Goal: Information Seeking & Learning: Learn about a topic

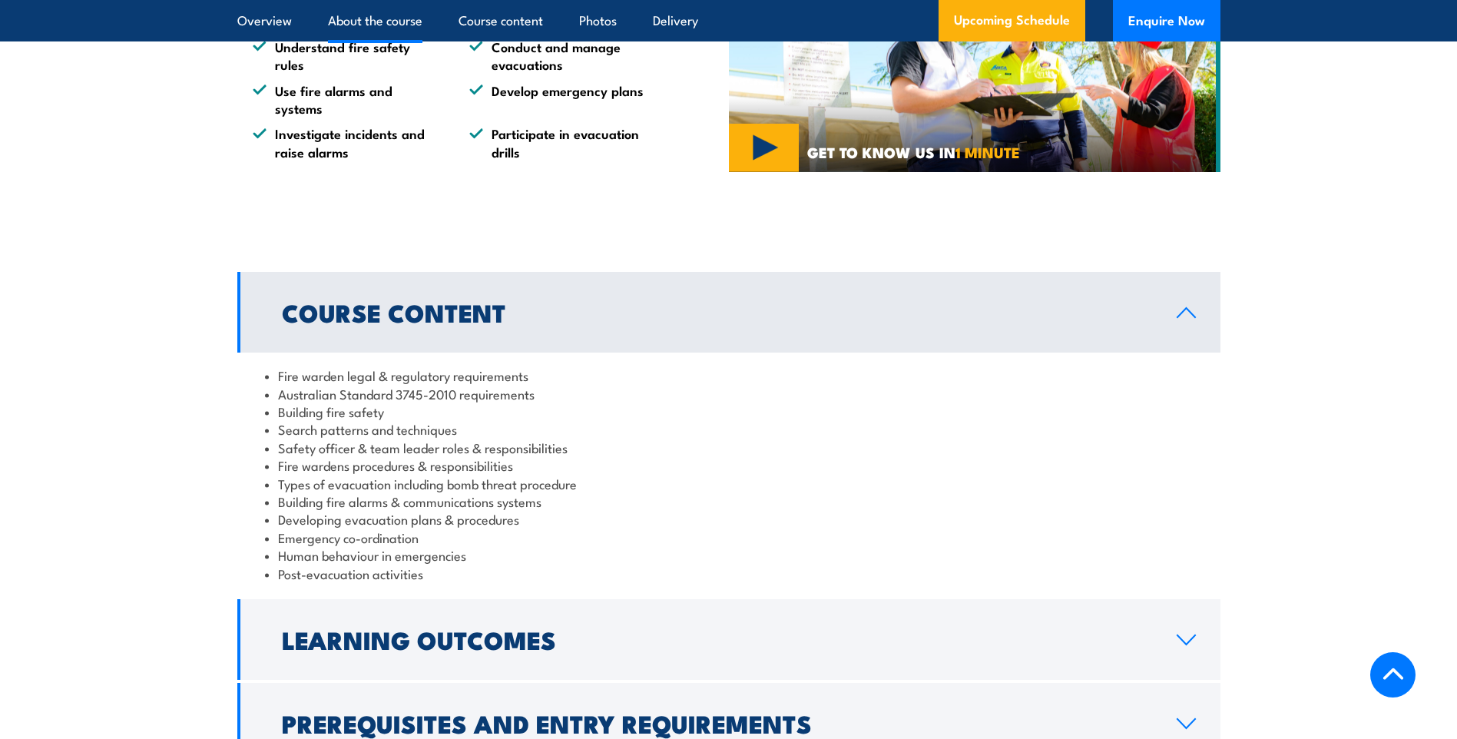
scroll to position [1459, 0]
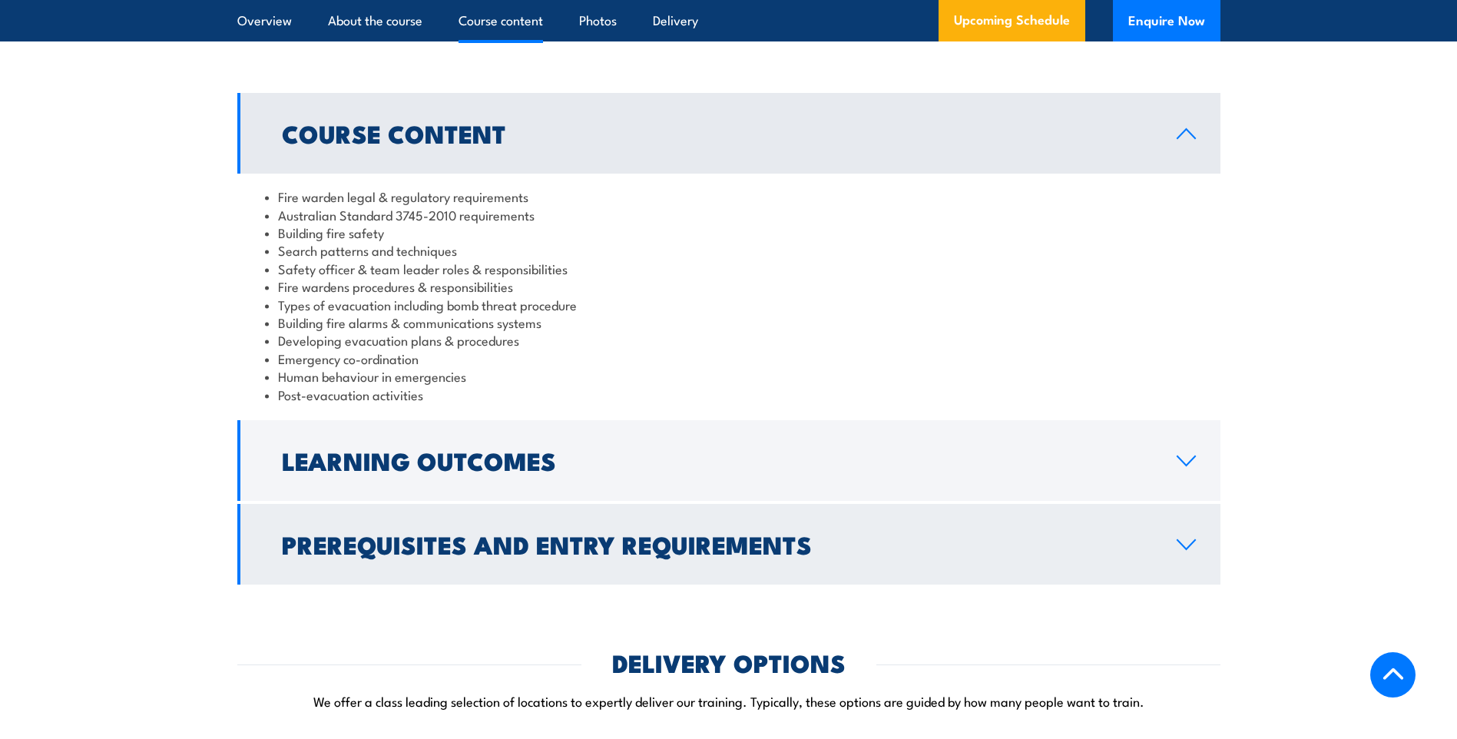
click at [1199, 565] on link "Prerequisites and Entry Requirements" at bounding box center [728, 544] width 983 height 81
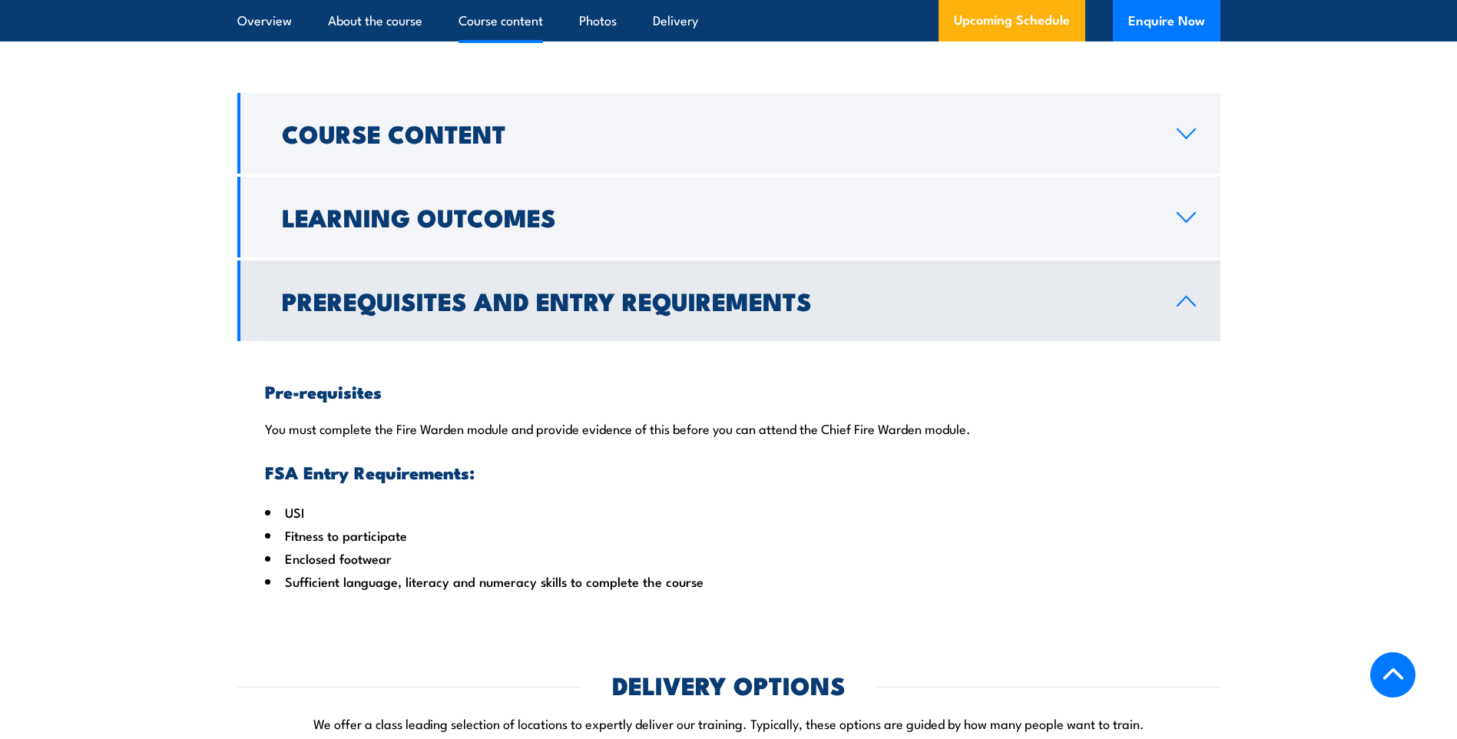
scroll to position [1306, 0]
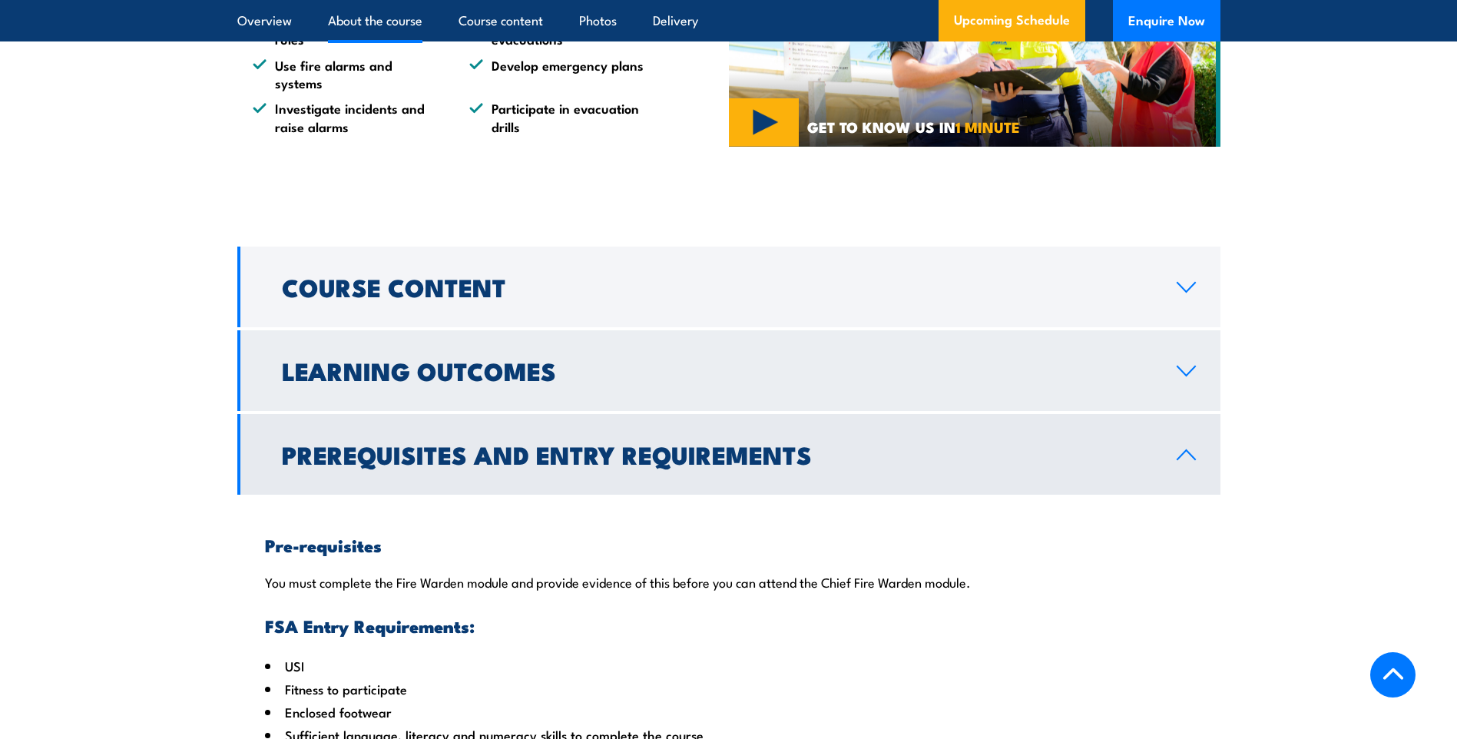
click at [1183, 399] on link "Learning Outcomes" at bounding box center [728, 370] width 983 height 81
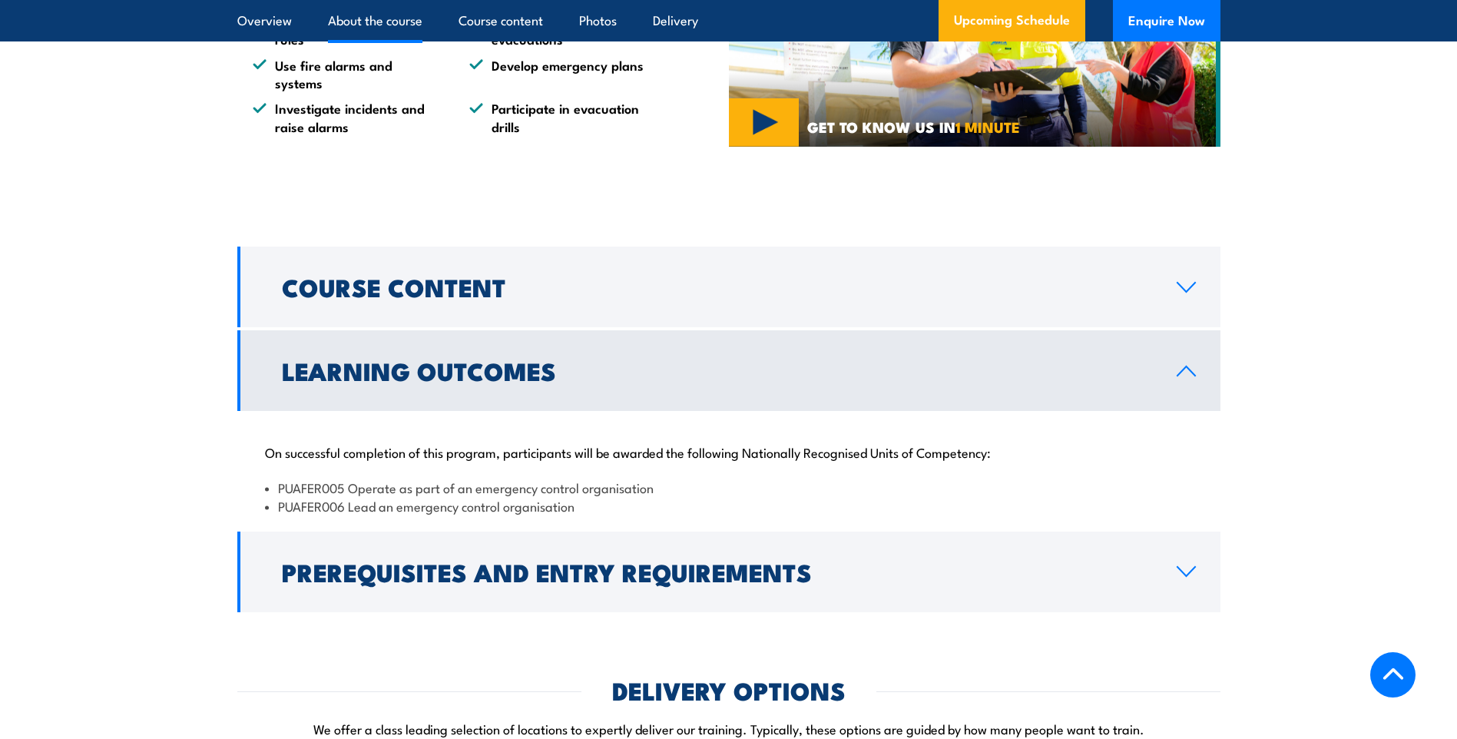
click at [1167, 389] on link "Learning Outcomes" at bounding box center [728, 370] width 983 height 81
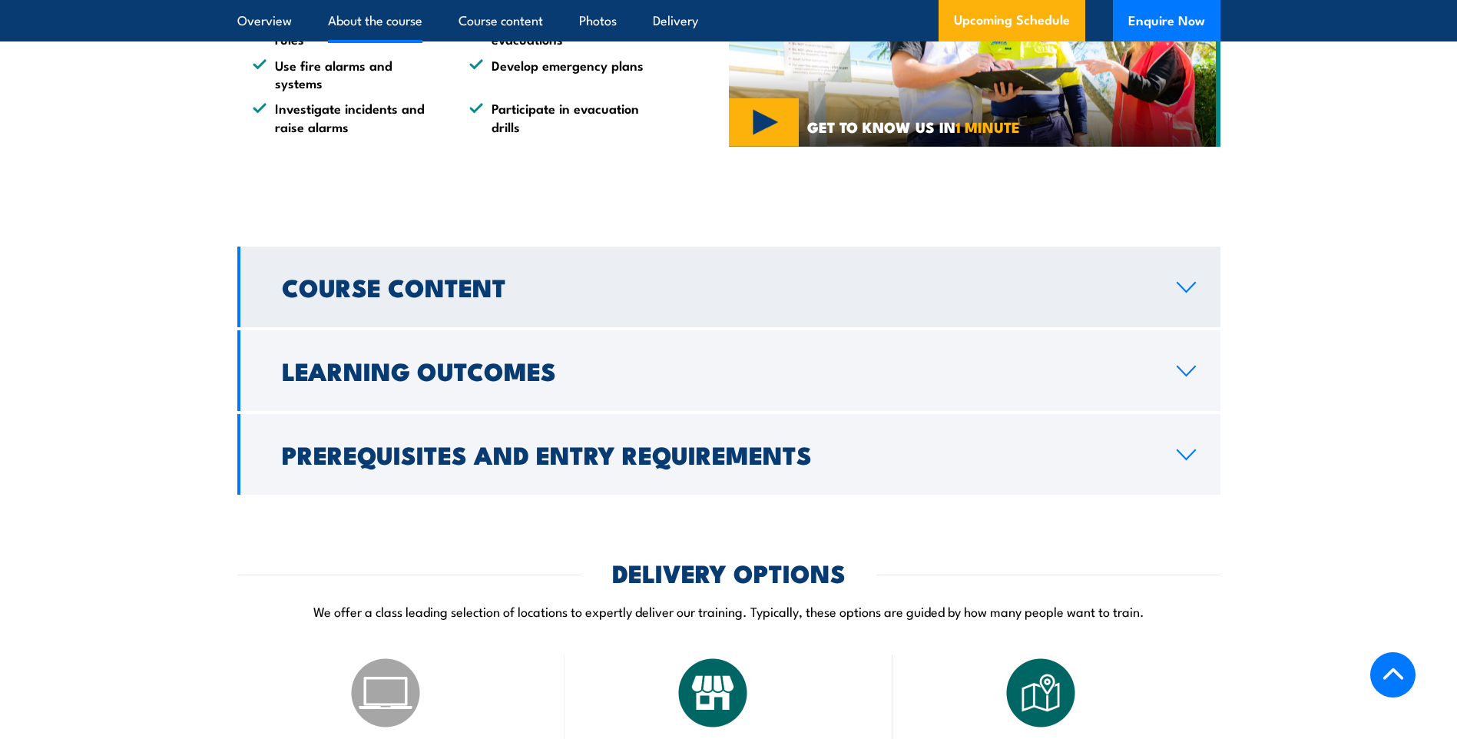
click at [1181, 287] on link "Course Content" at bounding box center [728, 287] width 983 height 81
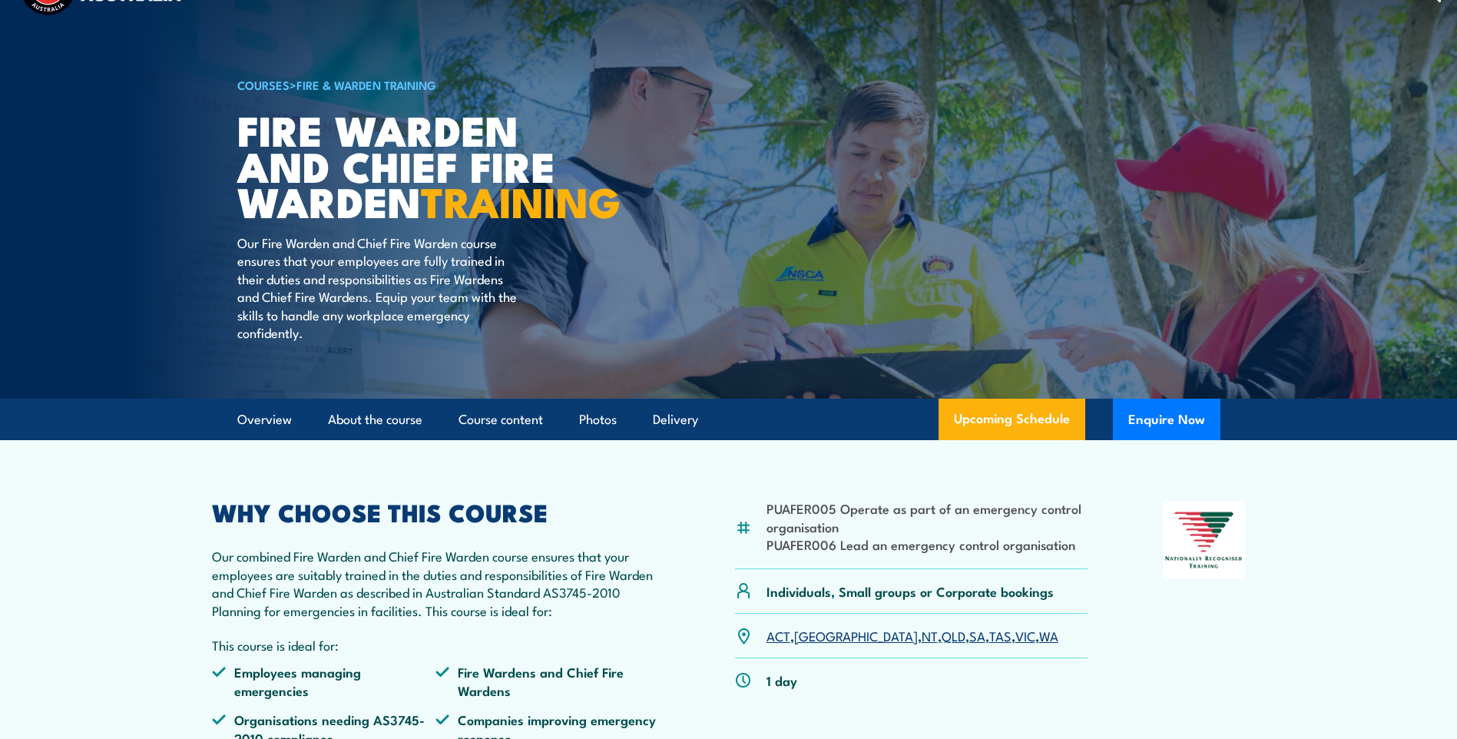
scroll to position [0, 0]
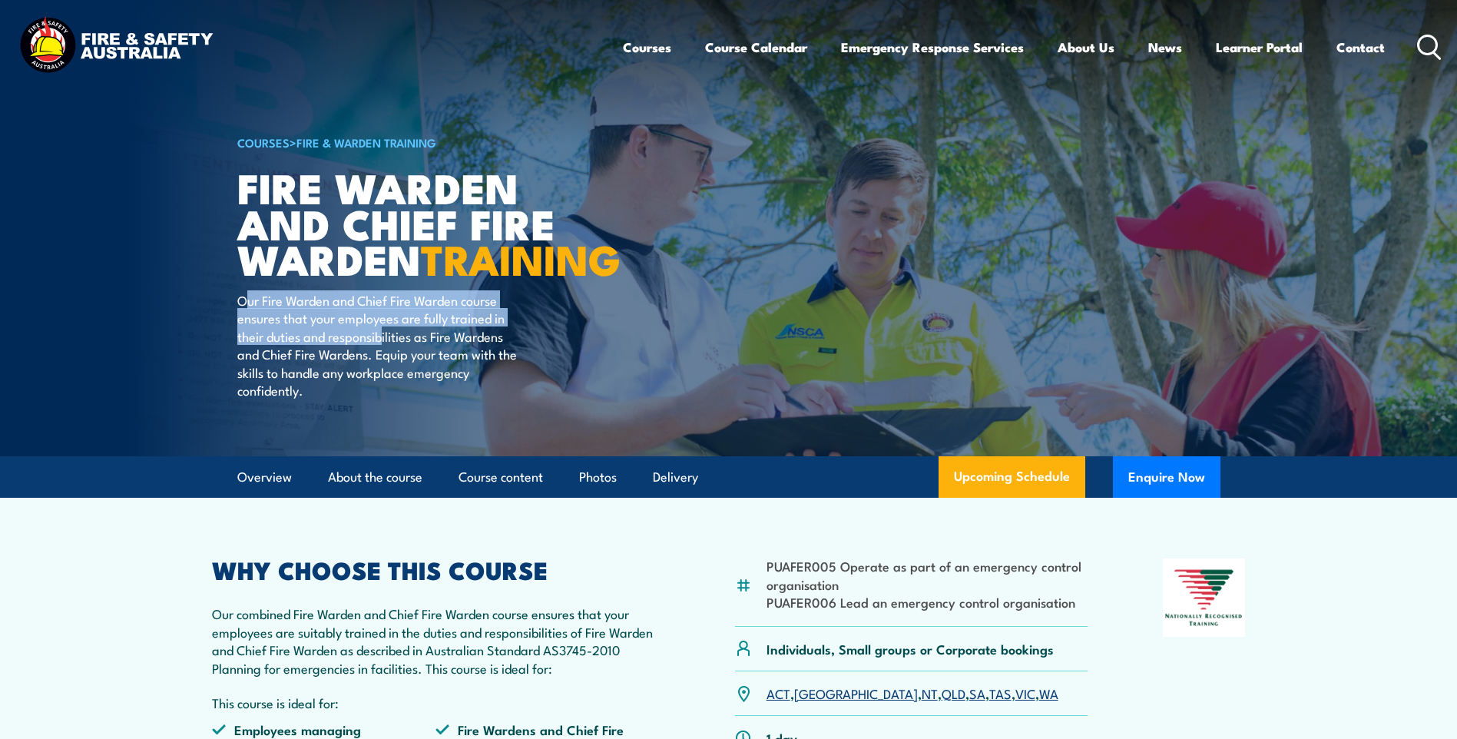
drag, startPoint x: 245, startPoint y: 336, endPoint x: 381, endPoint y: 364, distance: 138.7
click at [381, 364] on p "Our Fire Warden and Chief Fire Warden course ensures that your employees are fu…" at bounding box center [377, 345] width 280 height 108
click at [278, 498] on link "Overview" at bounding box center [264, 477] width 55 height 41
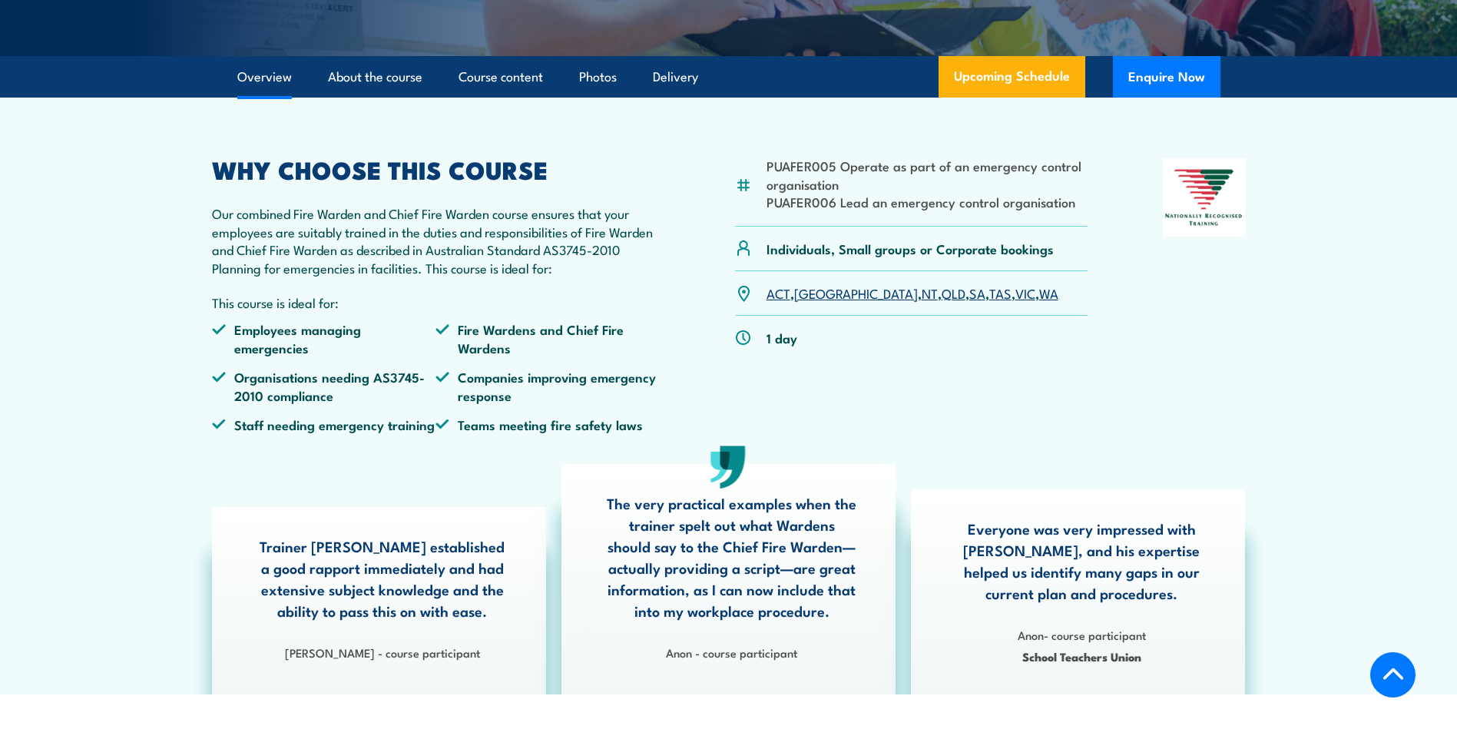
scroll to position [439, 0]
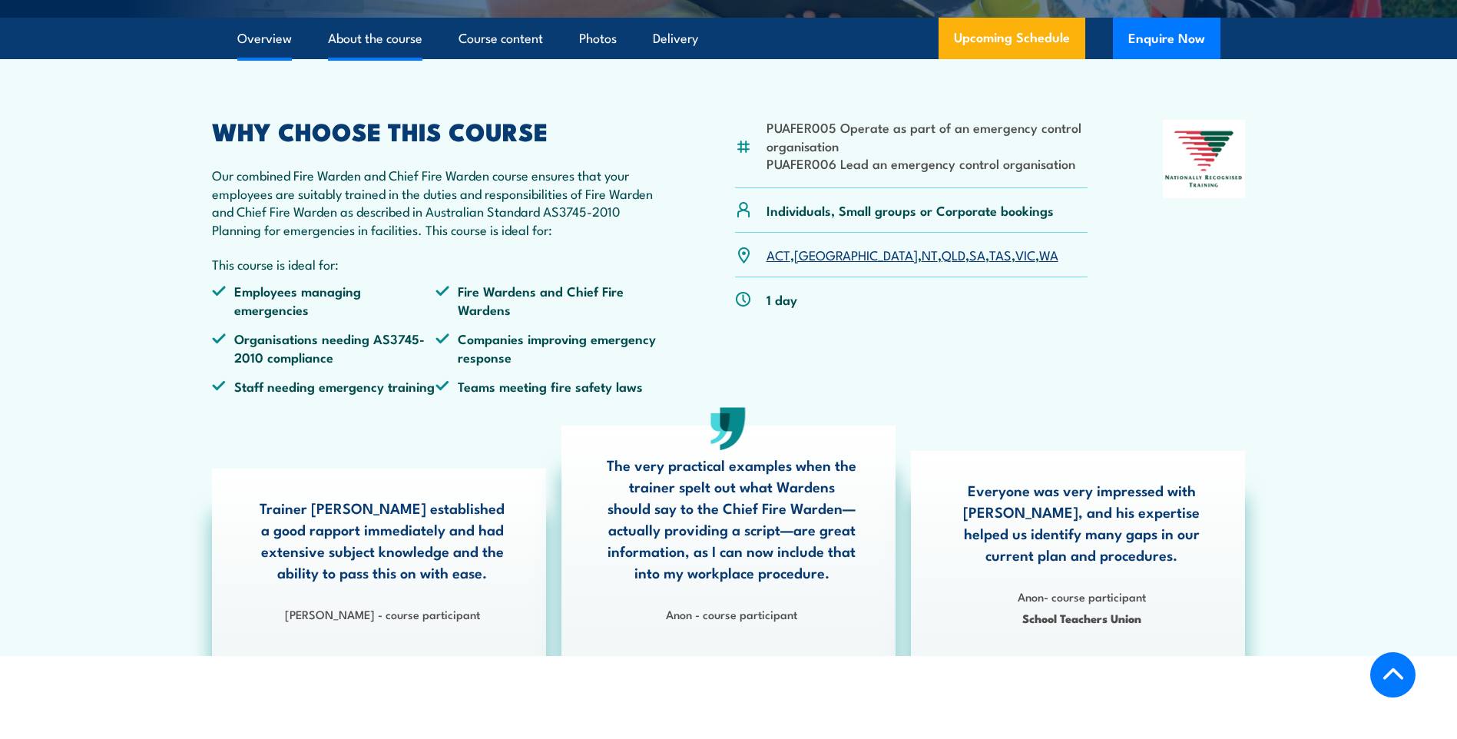
click at [384, 59] on link "About the course" at bounding box center [375, 38] width 94 height 41
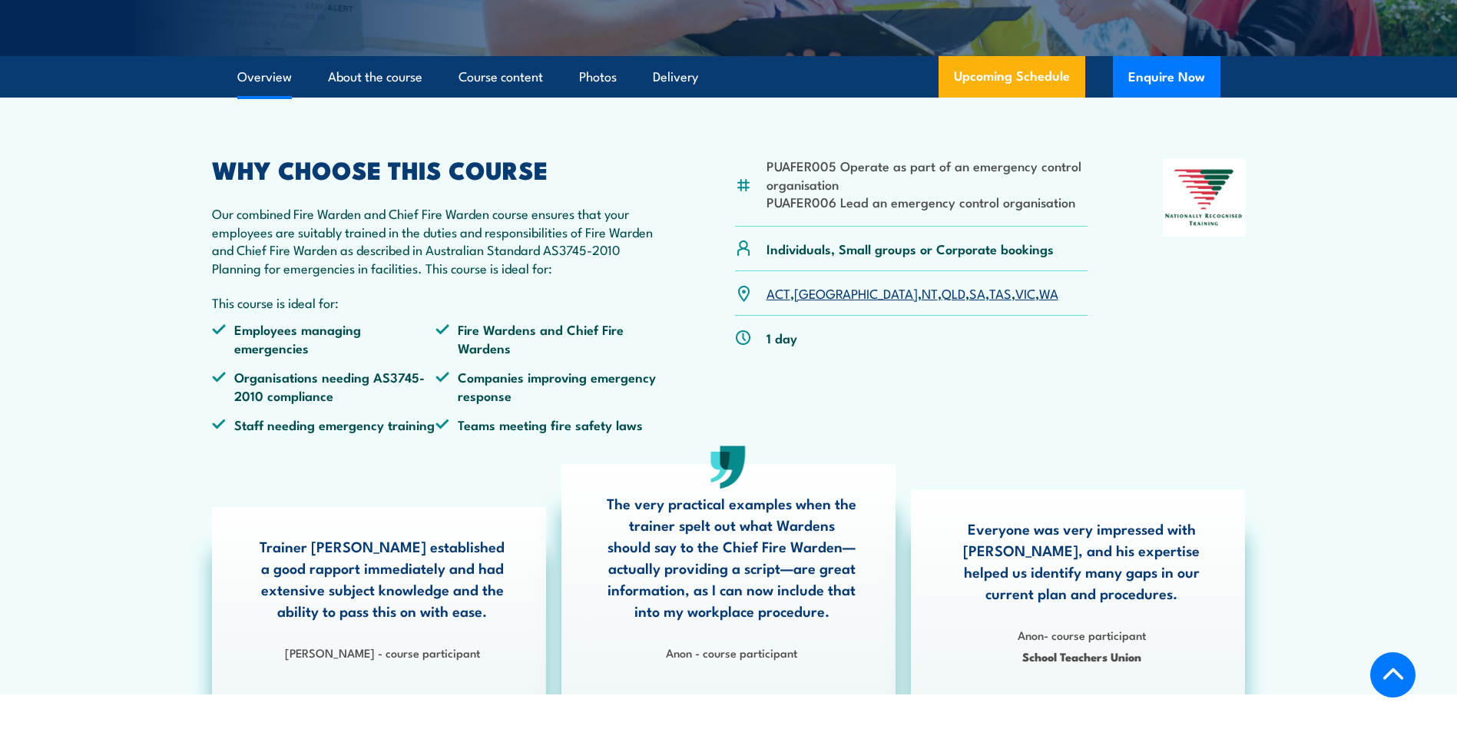
scroll to position [354, 0]
